Goal: Obtain resource: Download file/media

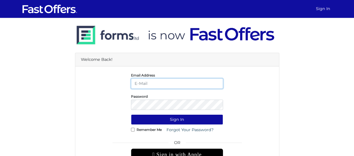
type input "christiangarcia@property.ca"
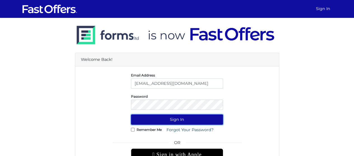
click at [180, 123] on button "Sign In" at bounding box center [177, 120] width 92 height 10
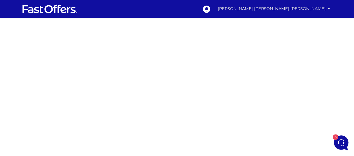
click at [325, 10] on link "[PERSON_NAME] [PERSON_NAME] [PERSON_NAME]" at bounding box center [273, 8] width 117 height 11
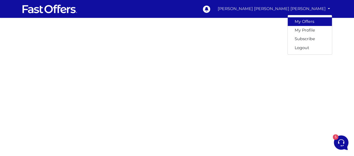
click at [318, 21] on link "My Offers" at bounding box center [310, 21] width 44 height 9
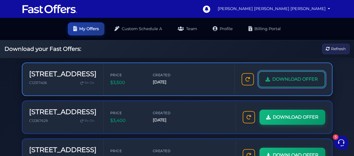
click at [302, 86] on link "DOWNLOAD OFFER" at bounding box center [291, 79] width 67 height 16
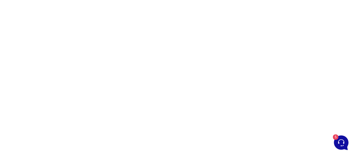
scroll to position [56, 0]
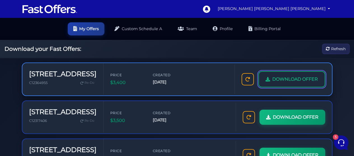
click at [300, 76] on span "DOWNLOAD OFFER" at bounding box center [295, 79] width 46 height 7
